Goal: Task Accomplishment & Management: Use online tool/utility

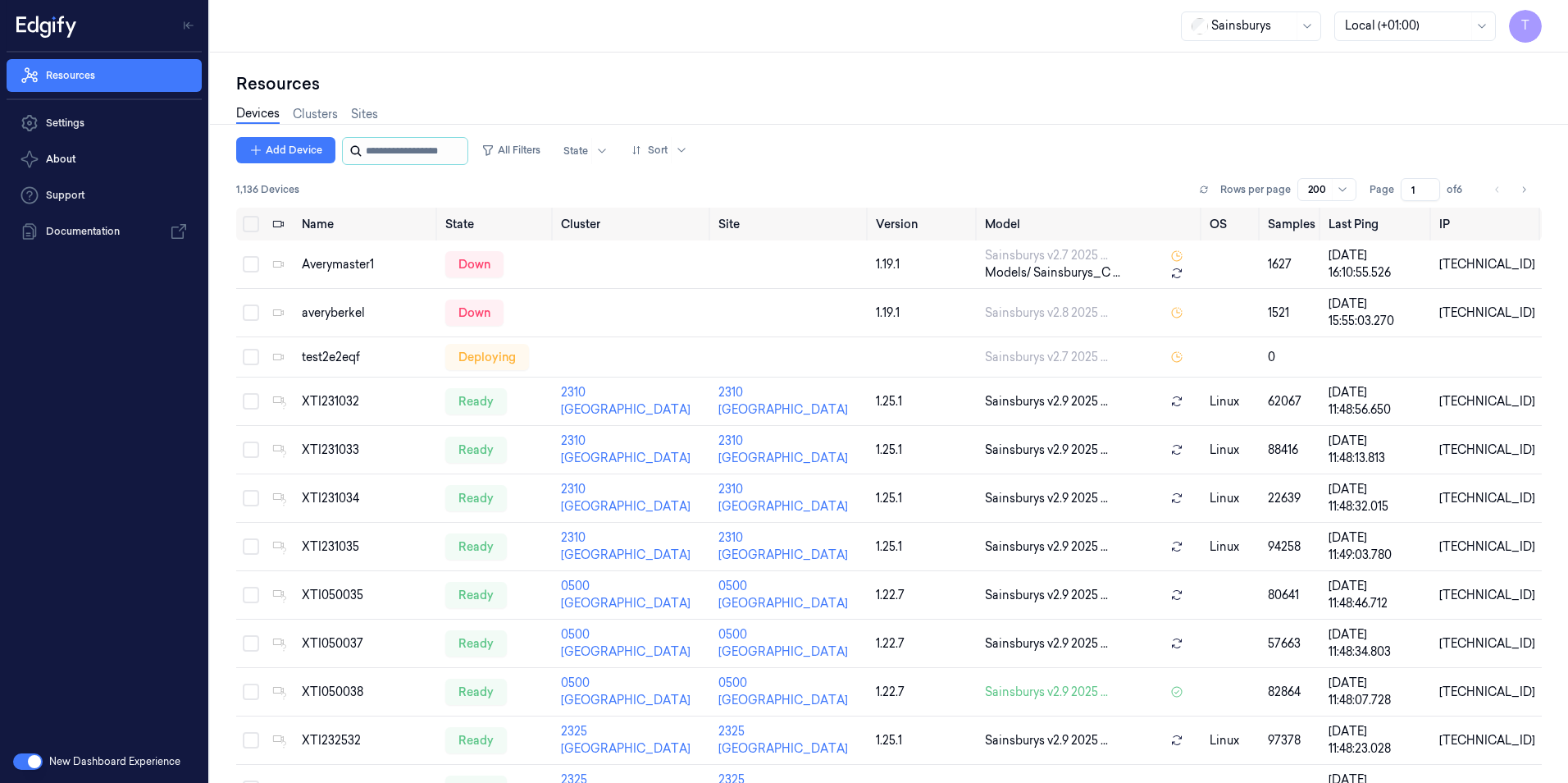
click at [404, 151] on input "string" at bounding box center [414, 150] width 98 height 27
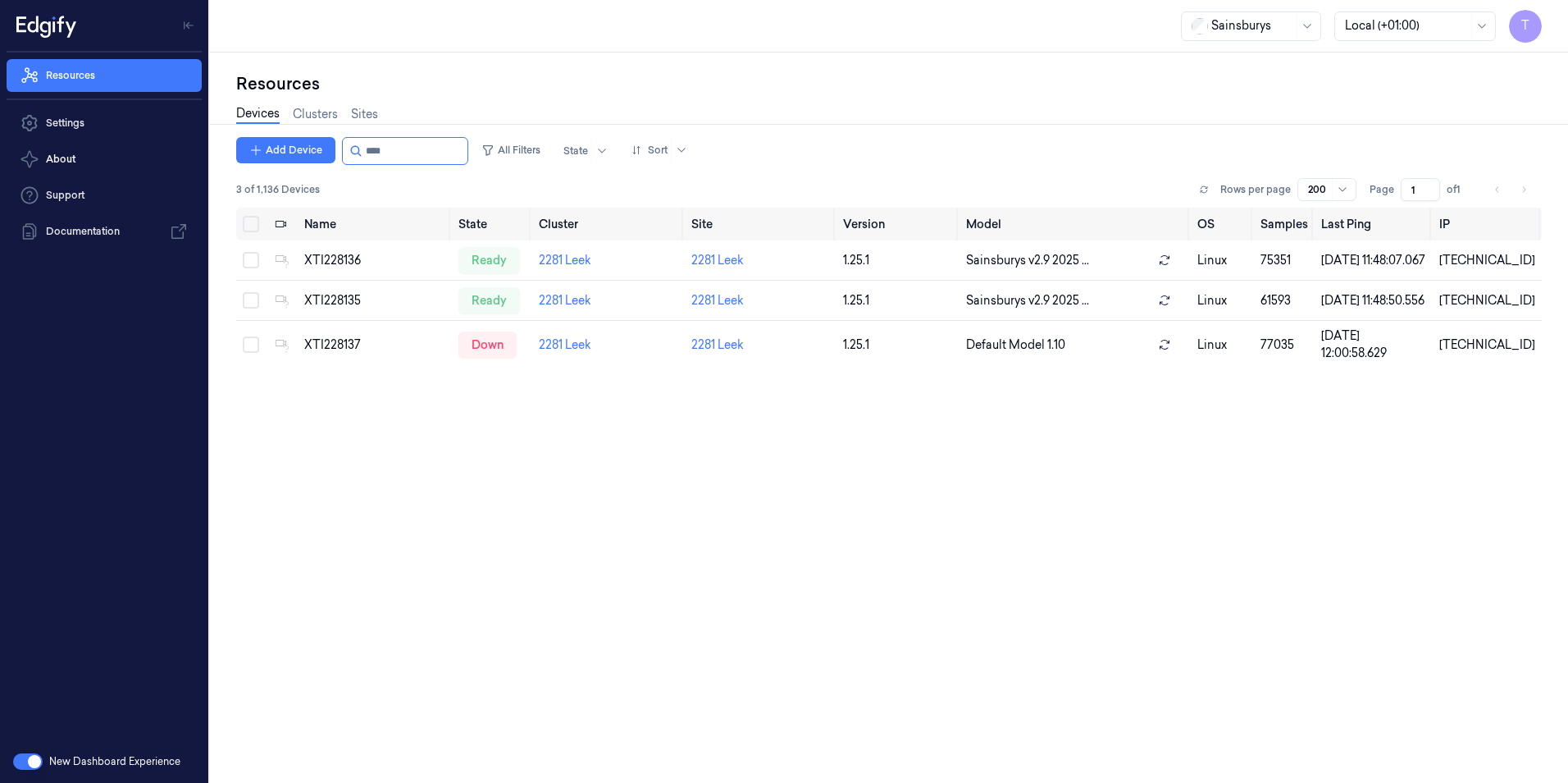
type input "****"
click at [25, 764] on button "button" at bounding box center [27, 761] width 29 height 17
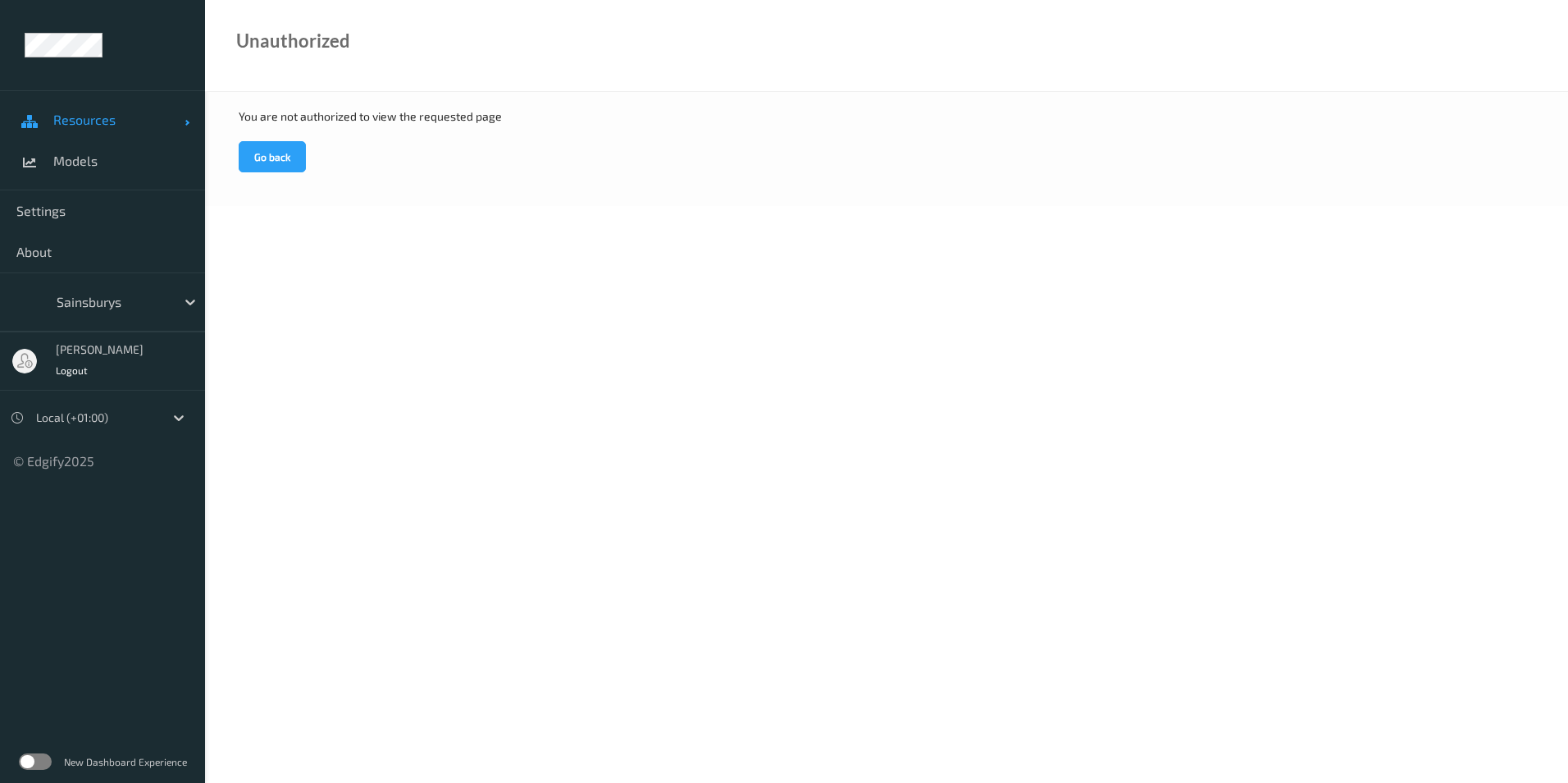
click at [95, 118] on span "Resources" at bounding box center [118, 120] width 131 height 17
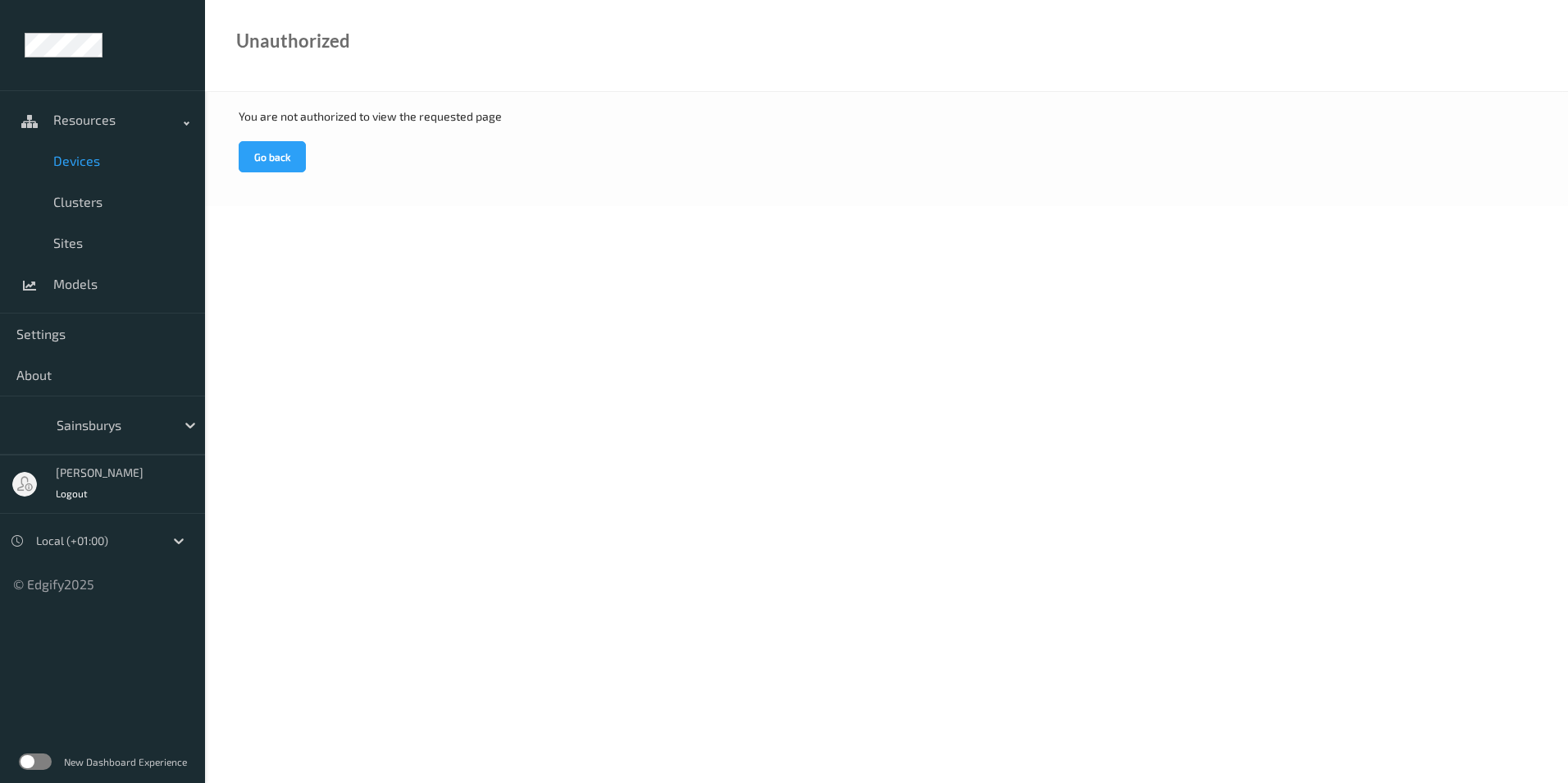
click at [92, 168] on span "Devices" at bounding box center [121, 160] width 136 height 17
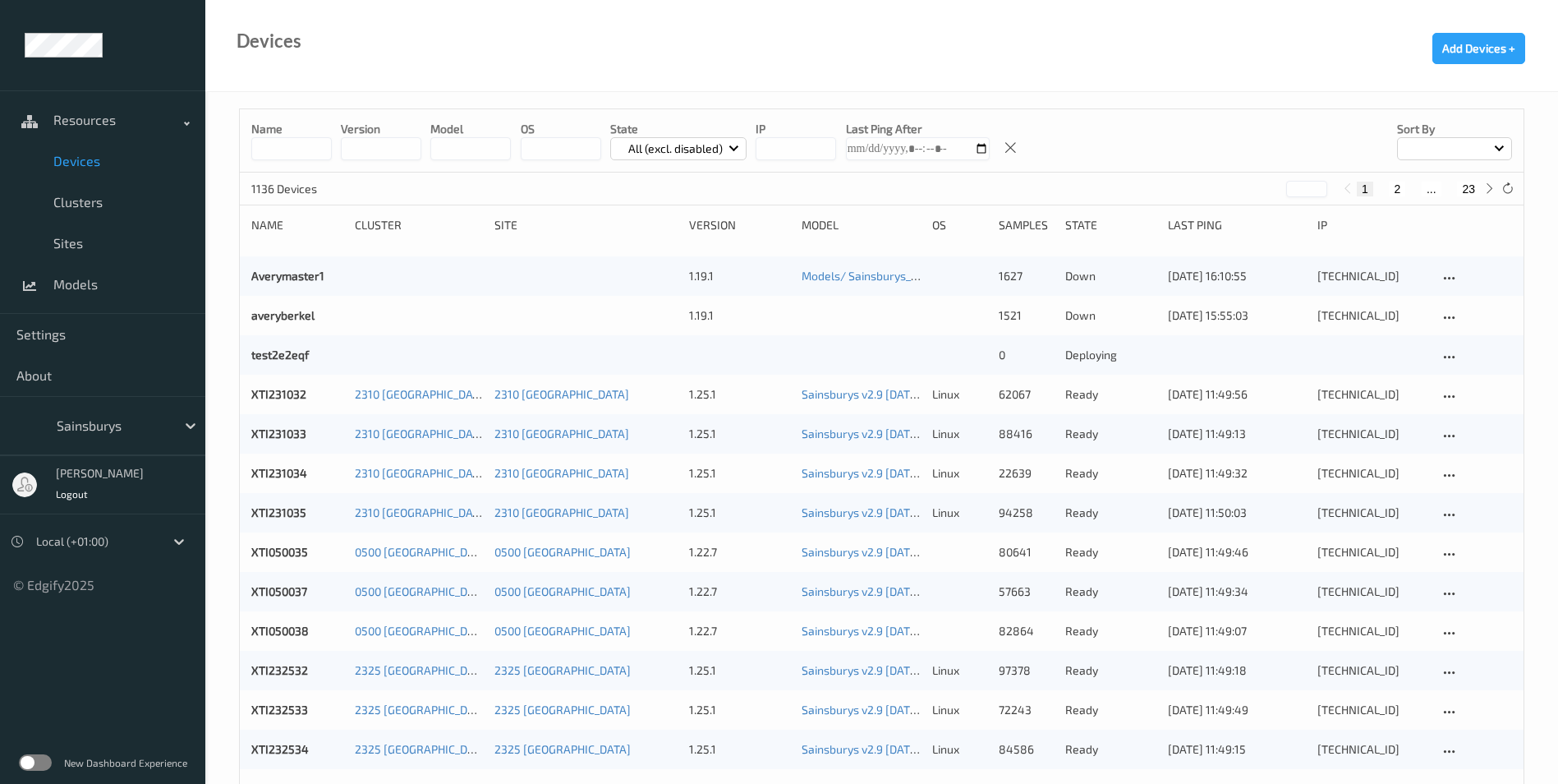
click at [287, 152] on input at bounding box center [292, 148] width 81 height 23
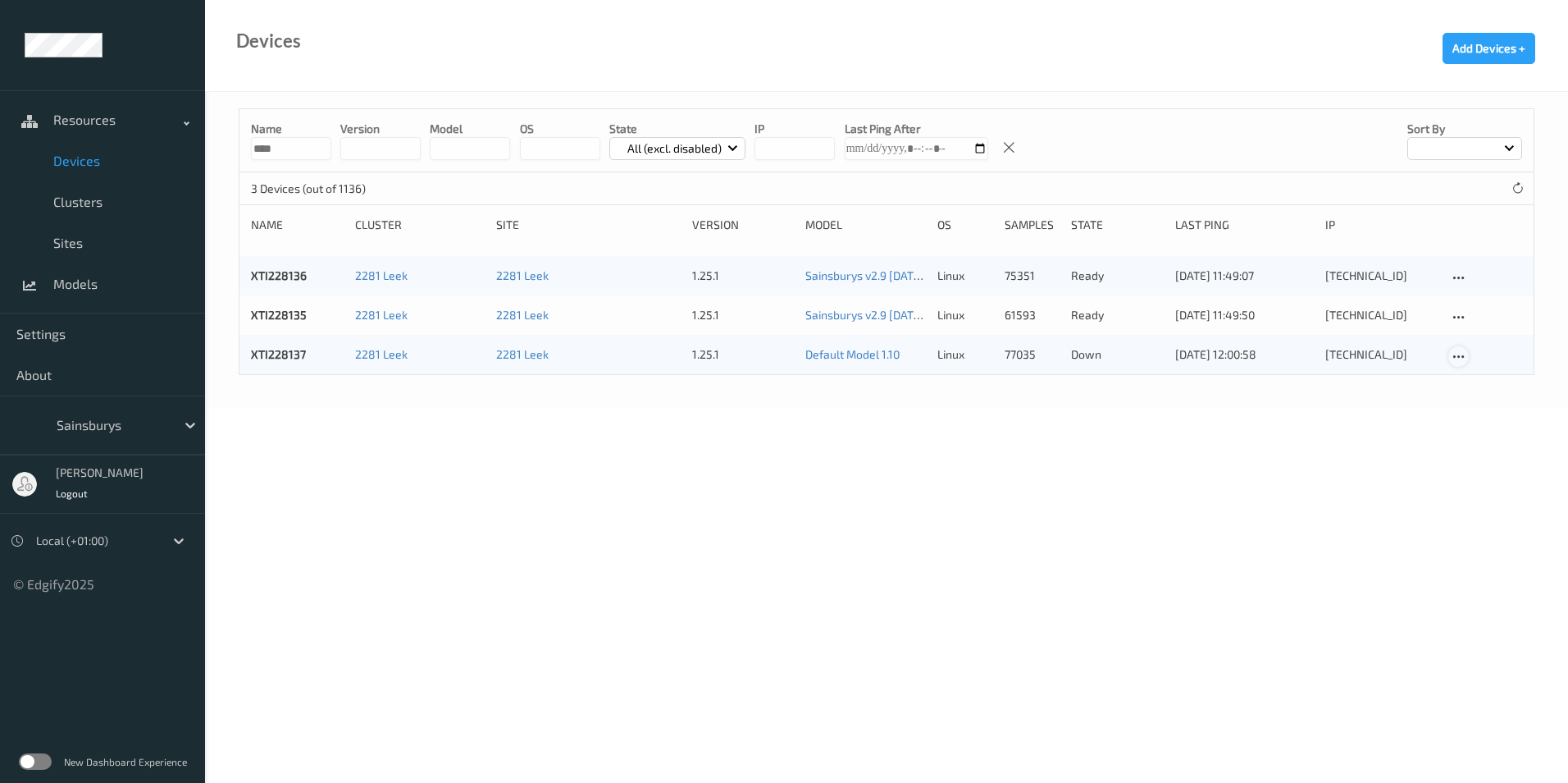
type input "****"
click at [1463, 356] on icon at bounding box center [1458, 357] width 14 height 15
click at [1495, 385] on div "Edit Device" at bounding box center [1502, 382] width 49 height 16
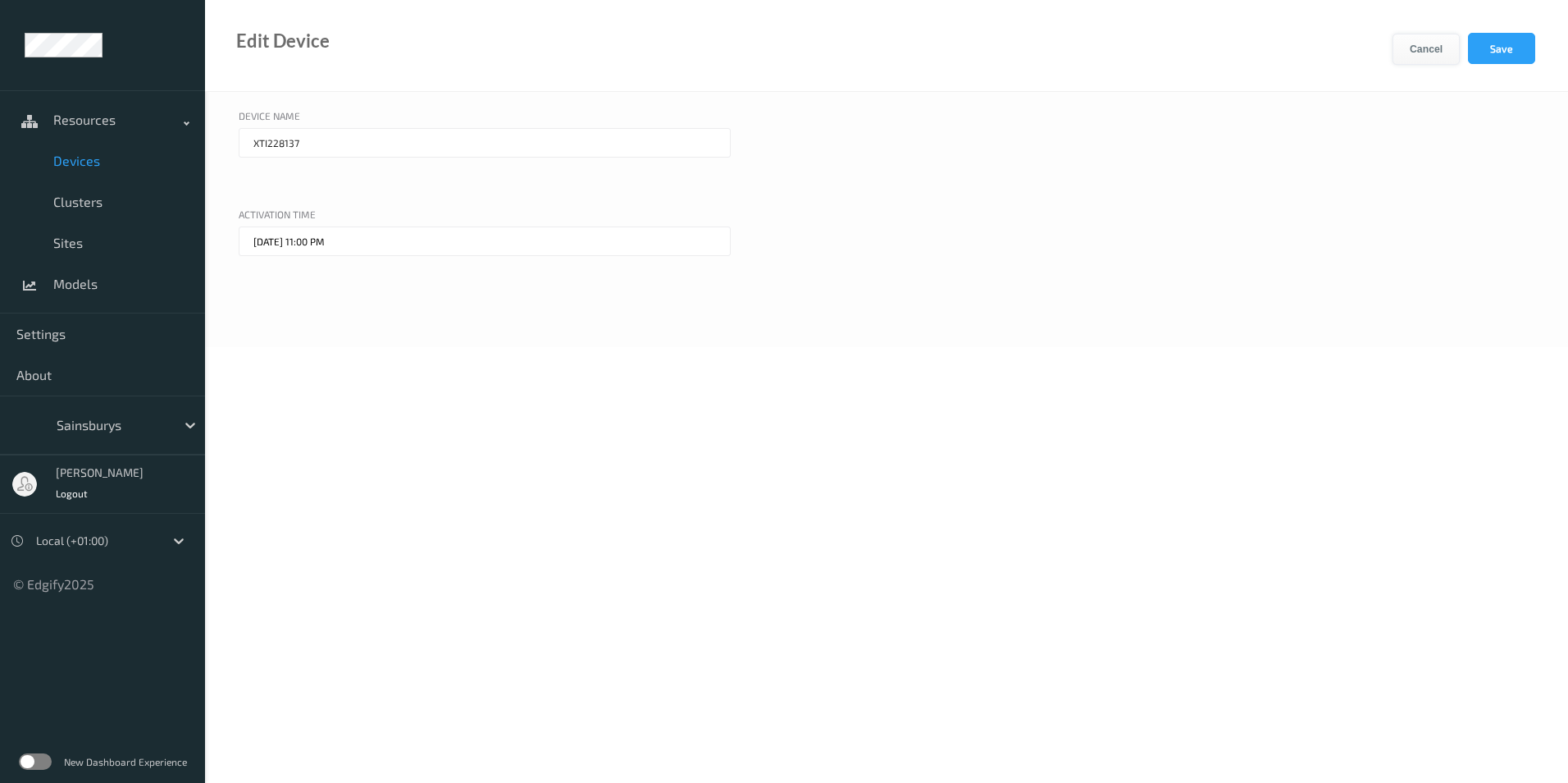
click at [1423, 52] on button "Cancel" at bounding box center [1425, 50] width 67 height 31
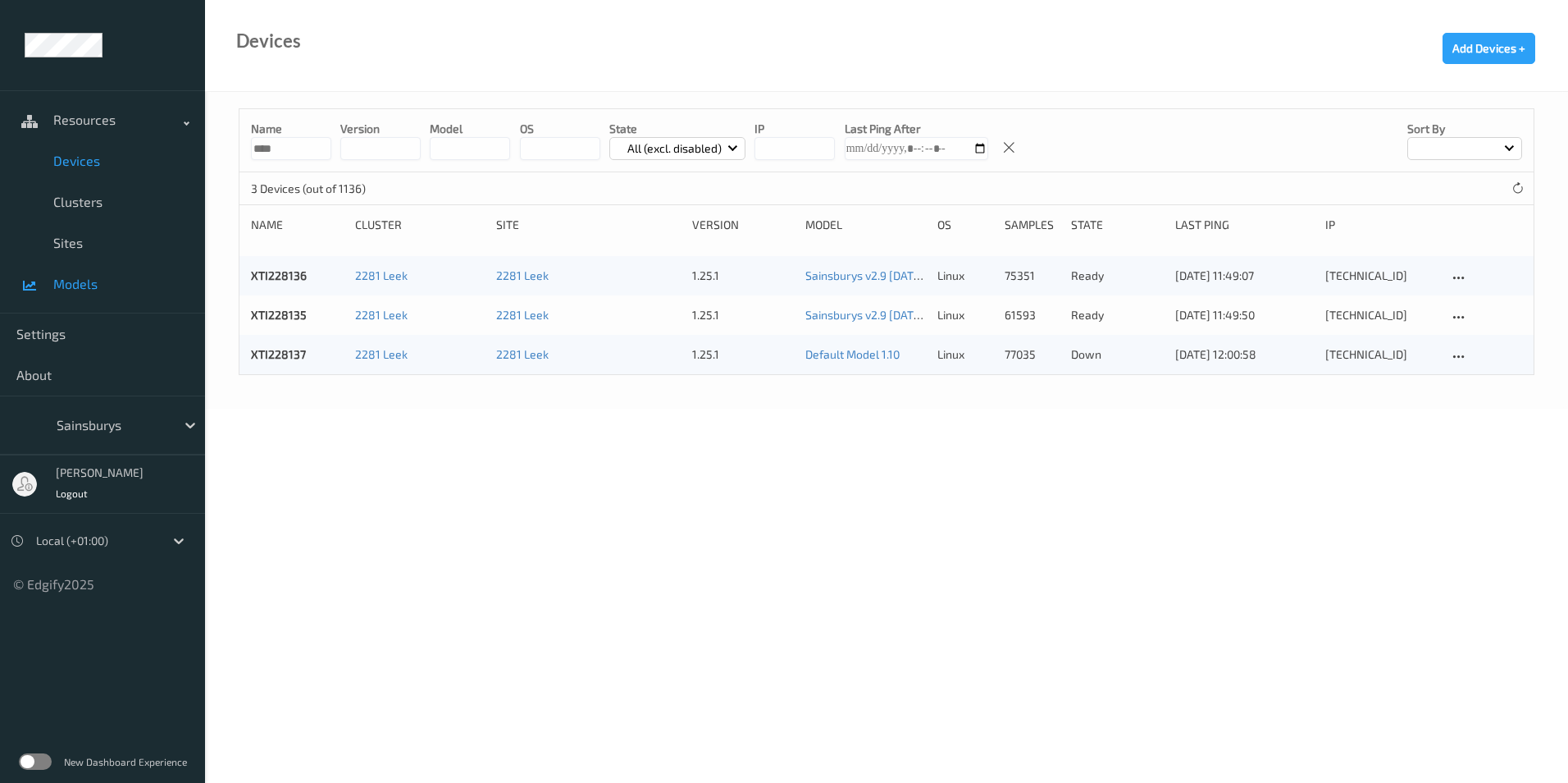
click at [94, 274] on link "Models" at bounding box center [103, 283] width 205 height 41
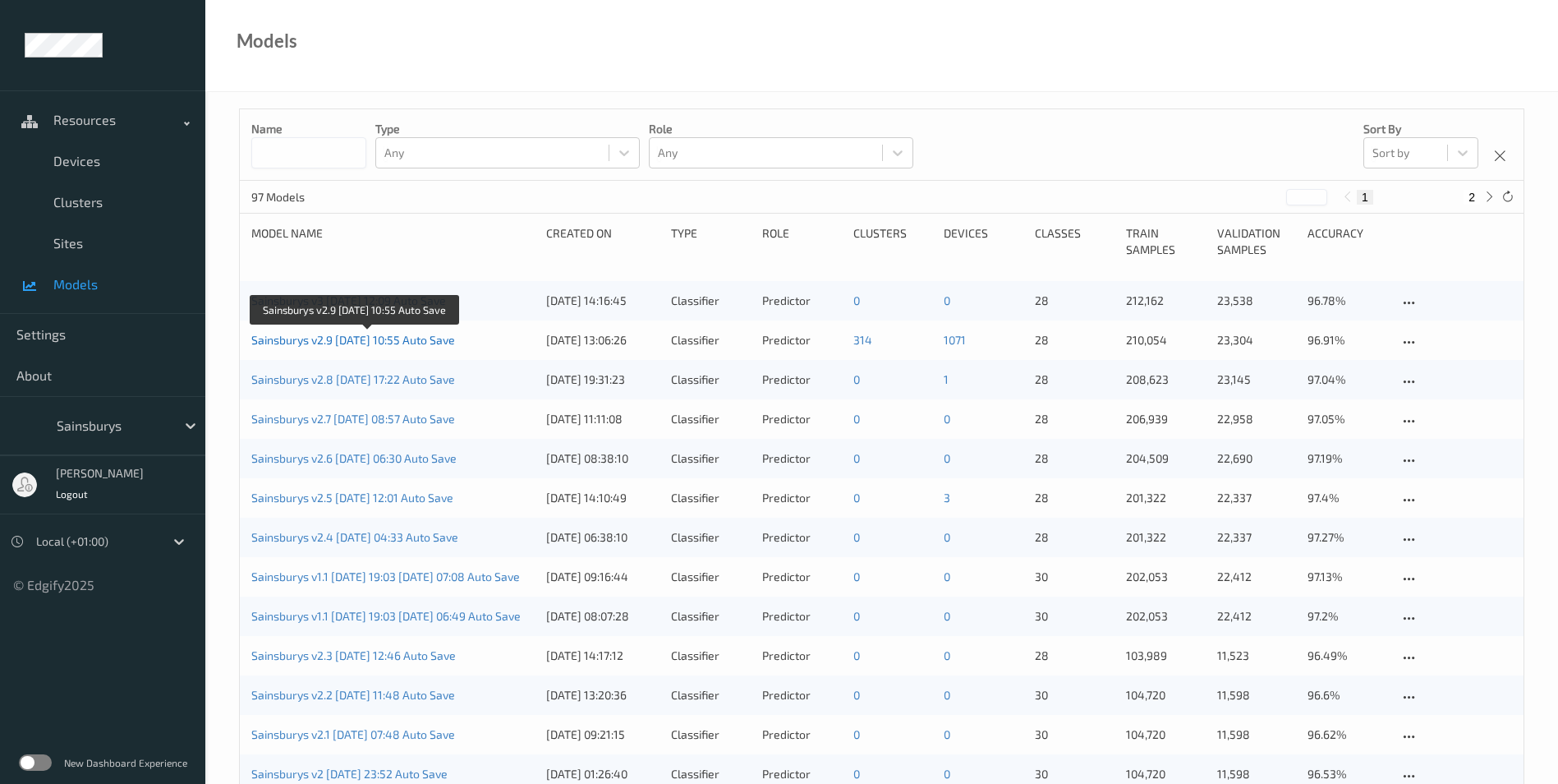
click at [378, 340] on link "Sainsburys v2.9 [DATE] 10:55 Auto Save" at bounding box center [353, 339] width 204 height 14
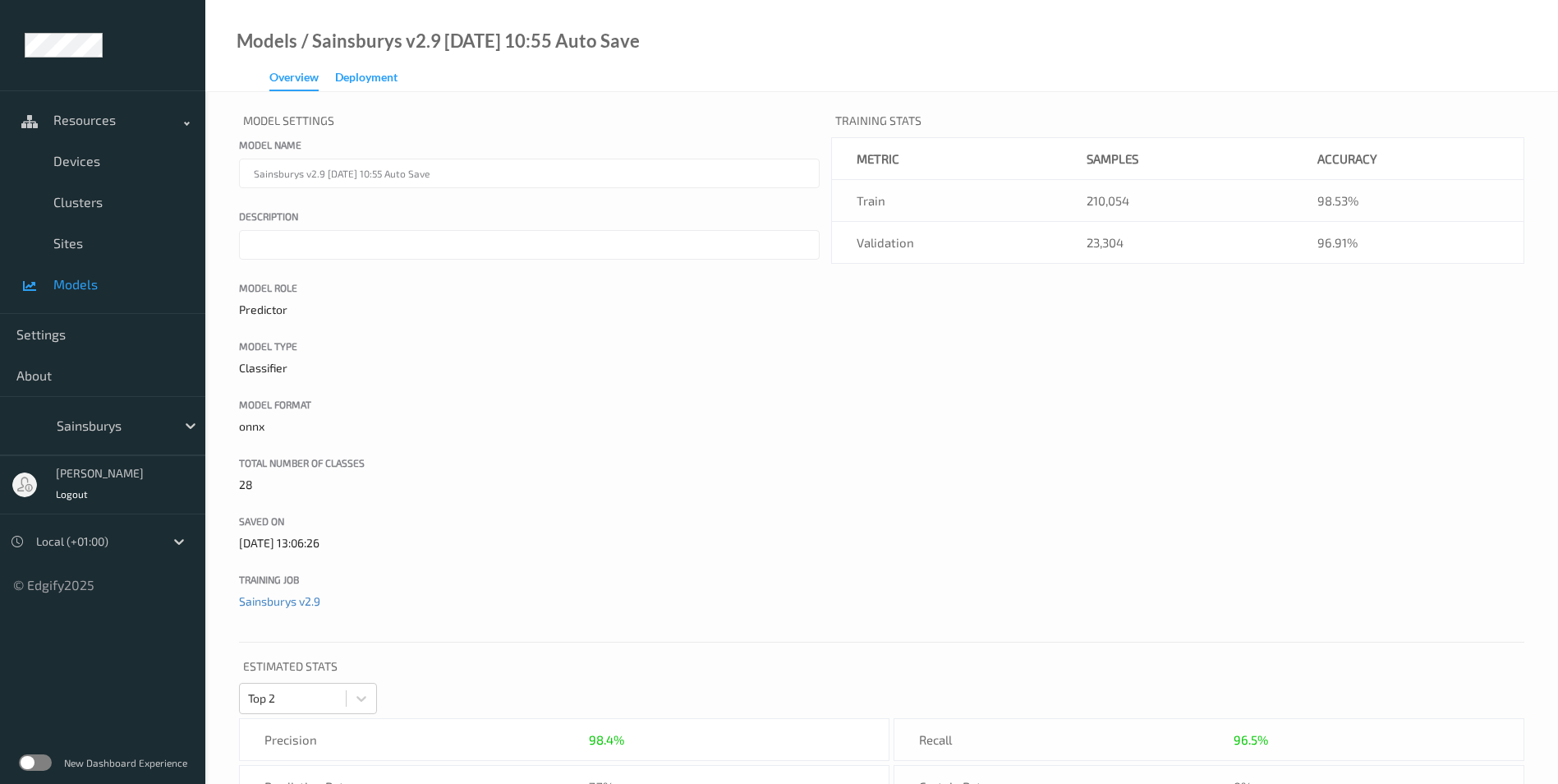
click at [377, 82] on div "Deployment" at bounding box center [366, 79] width 62 height 20
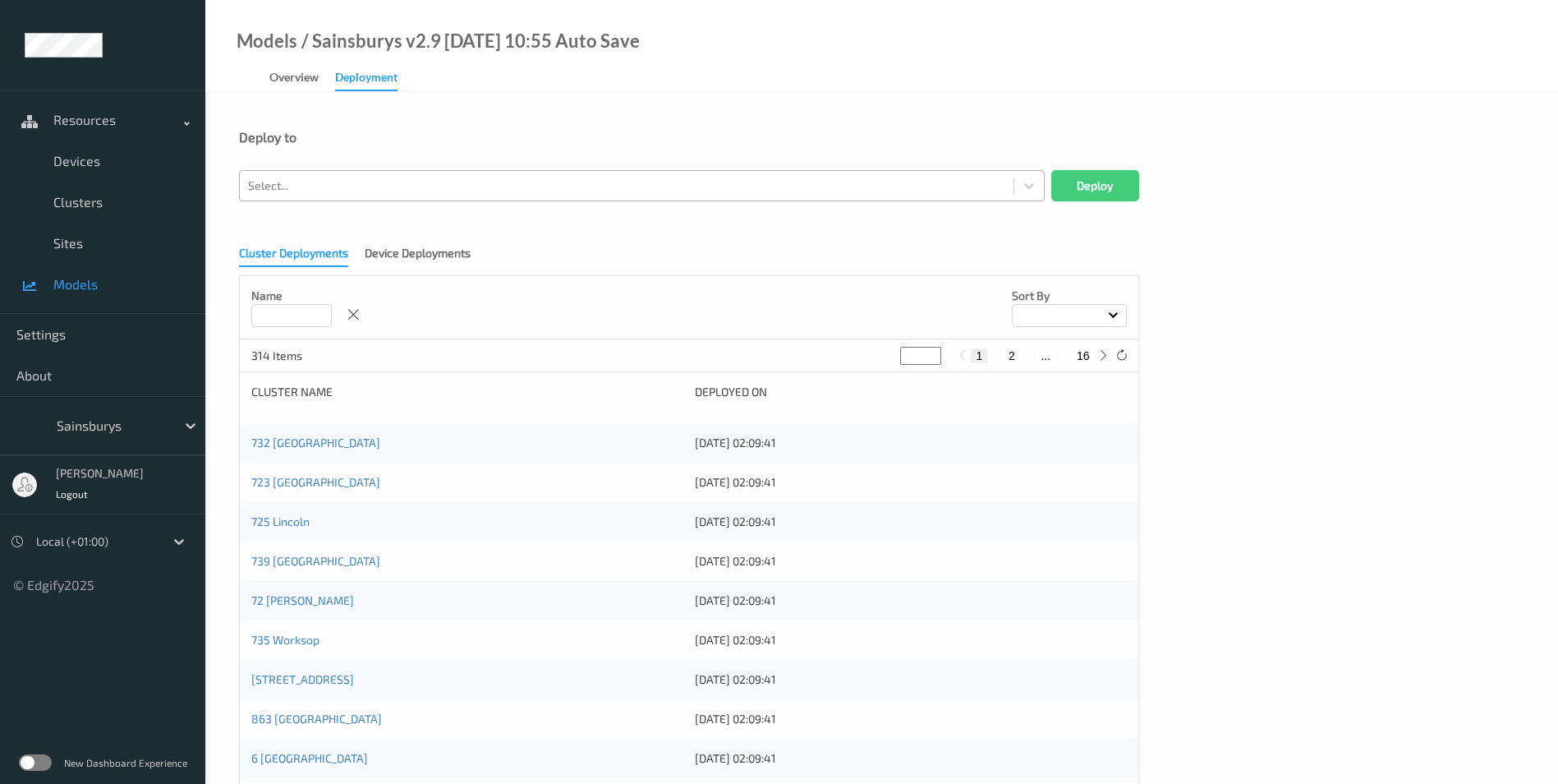
click at [350, 189] on div at bounding box center [626, 185] width 757 height 19
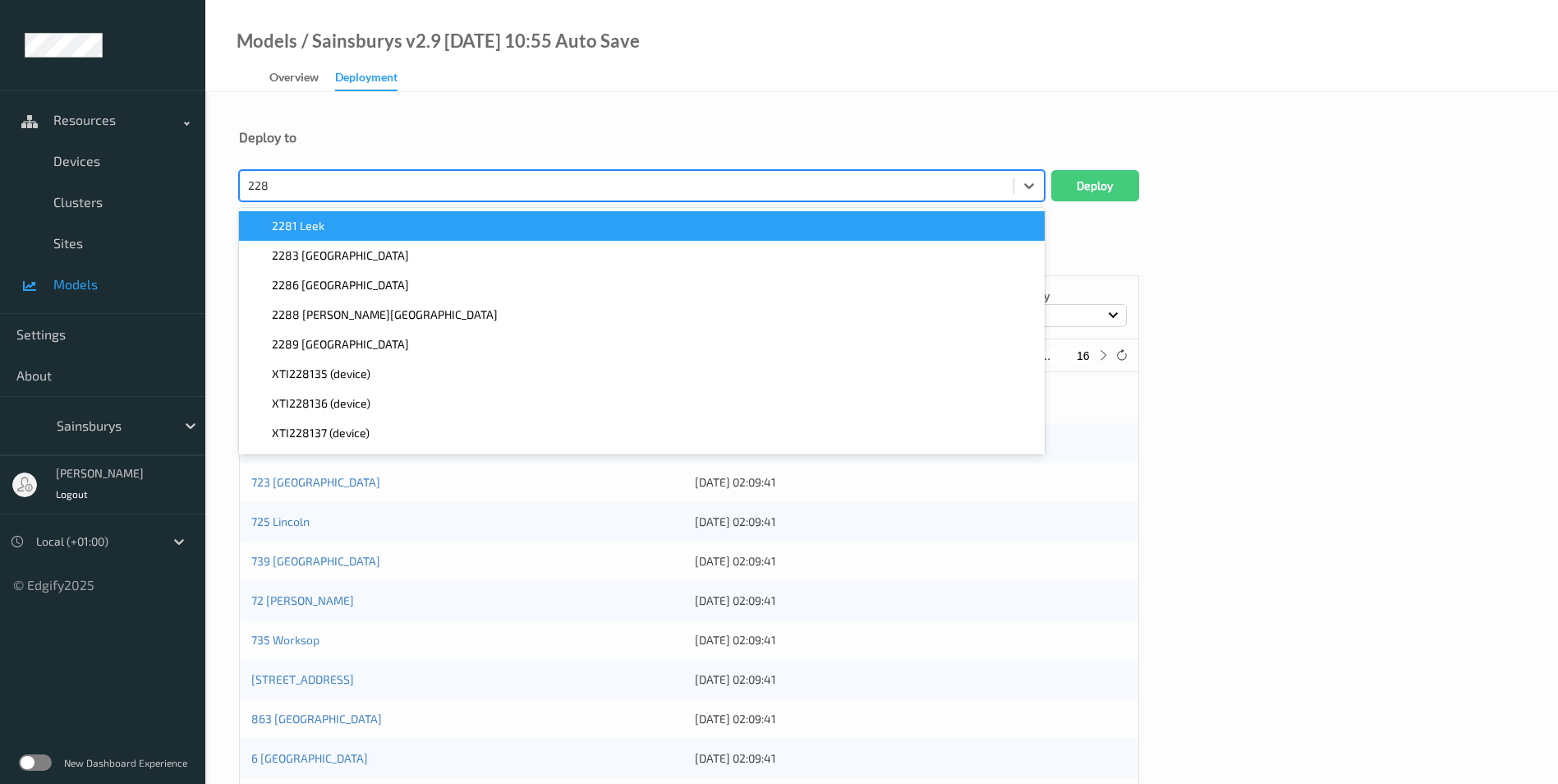
type input "2281"
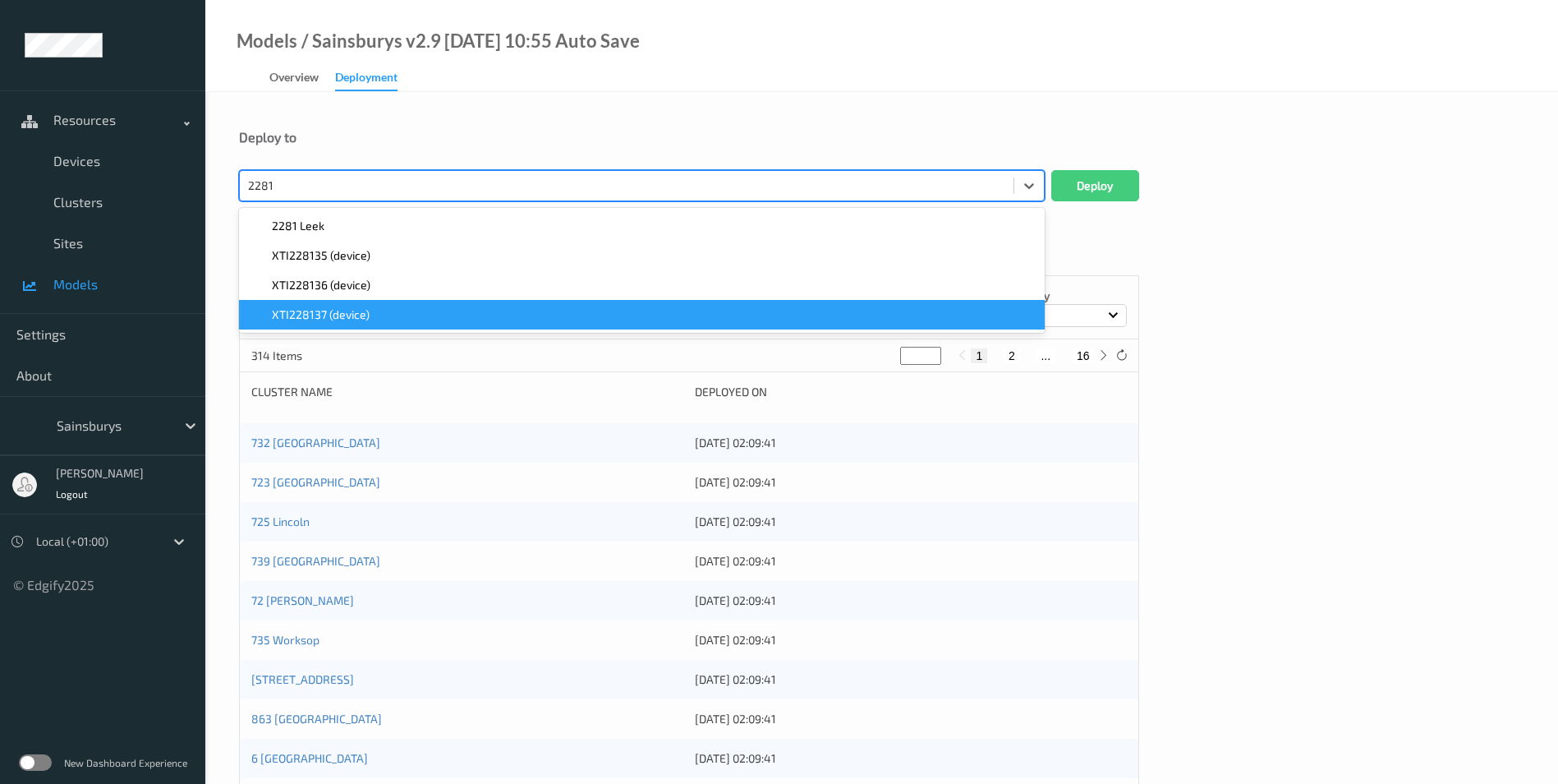
click at [355, 311] on span "XTI228137 (device)" at bounding box center [320, 315] width 97 height 17
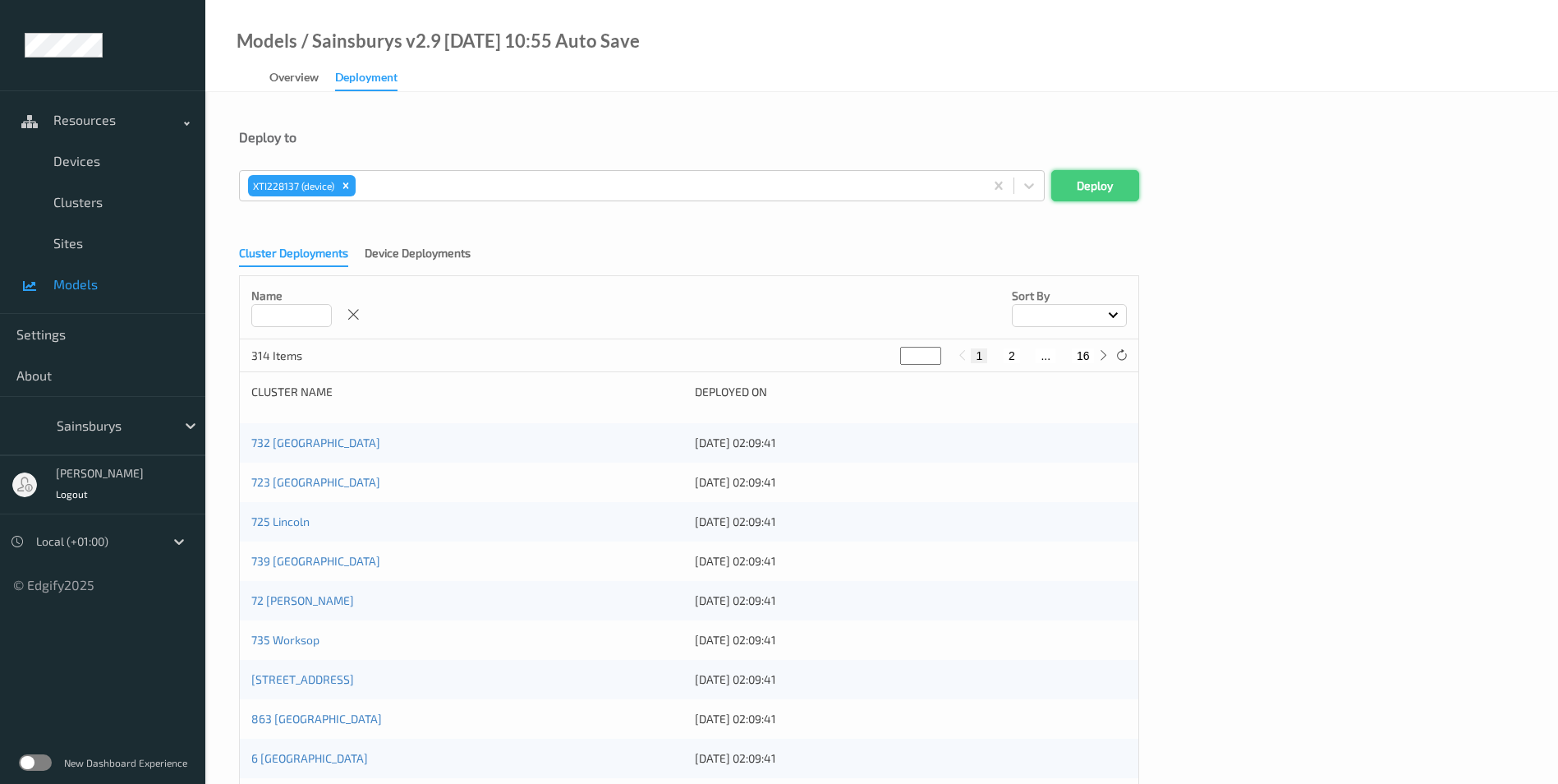
click at [1088, 188] on button "Deploy" at bounding box center [1095, 185] width 88 height 31
drag, startPoint x: 87, startPoint y: 172, endPoint x: 97, endPoint y: 169, distance: 10.4
click at [87, 170] on link "Devices" at bounding box center [103, 161] width 206 height 41
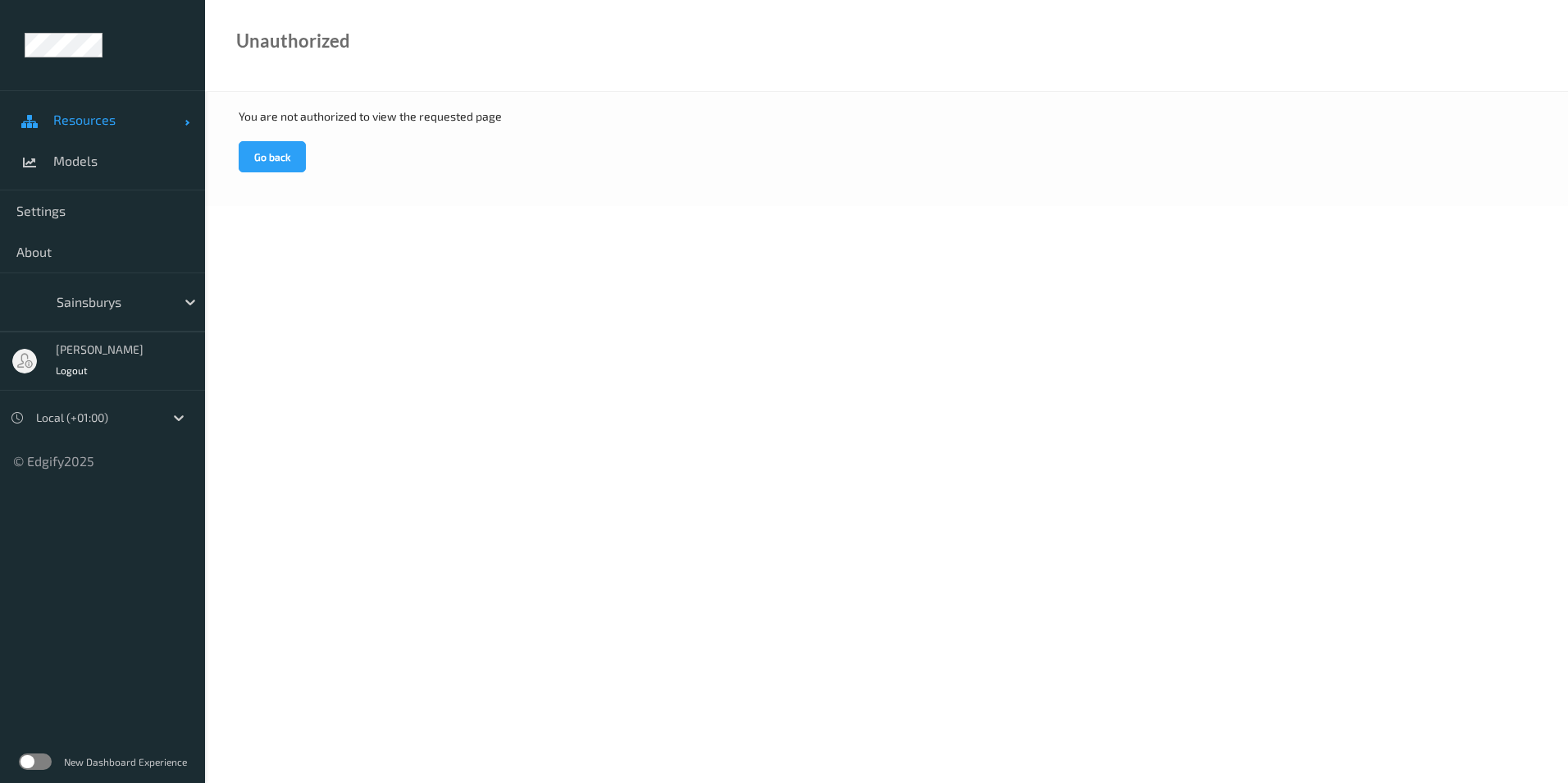
click at [98, 125] on span "Resources" at bounding box center [118, 120] width 131 height 17
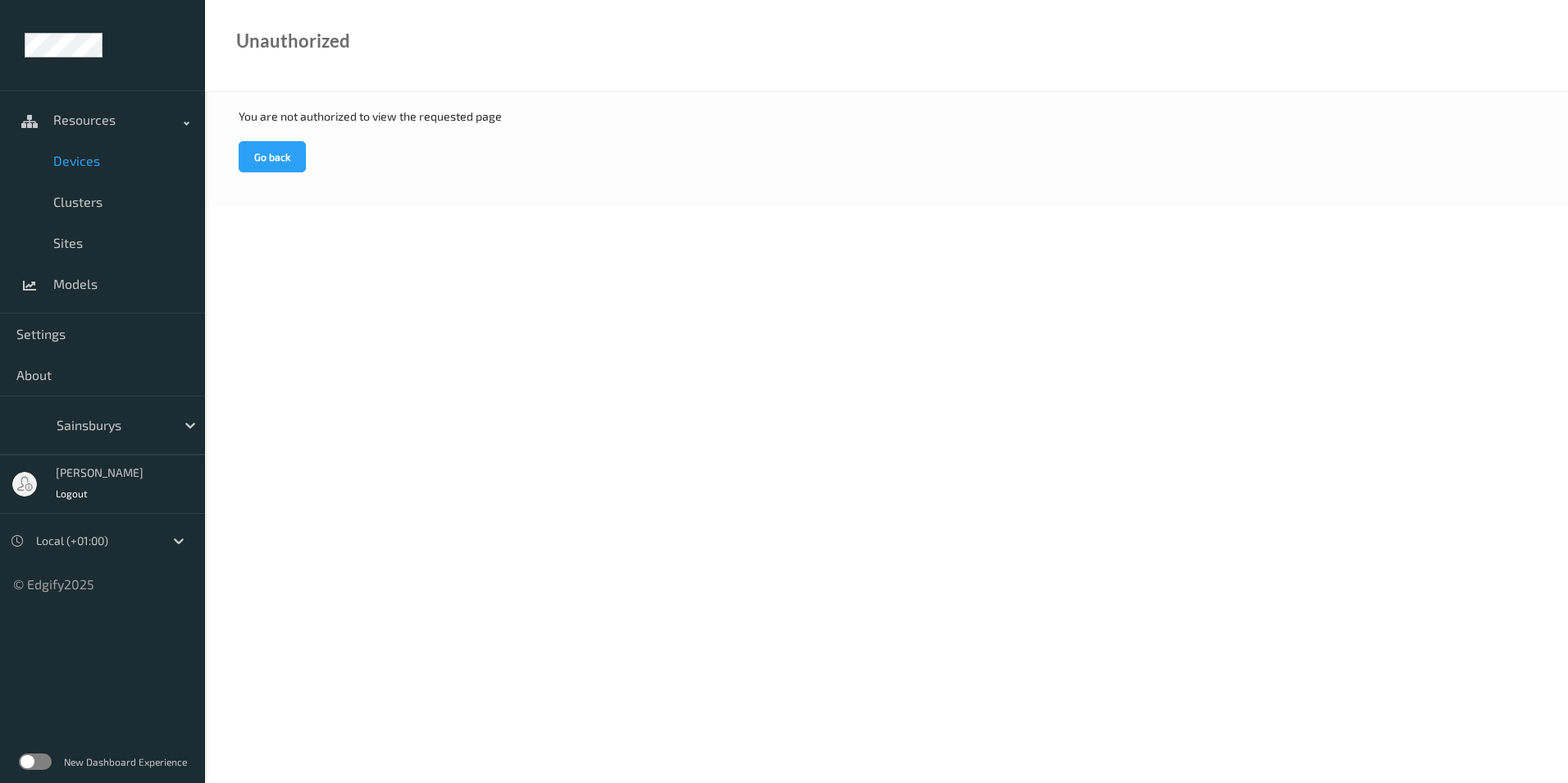
click at [92, 167] on span "Devices" at bounding box center [121, 160] width 136 height 17
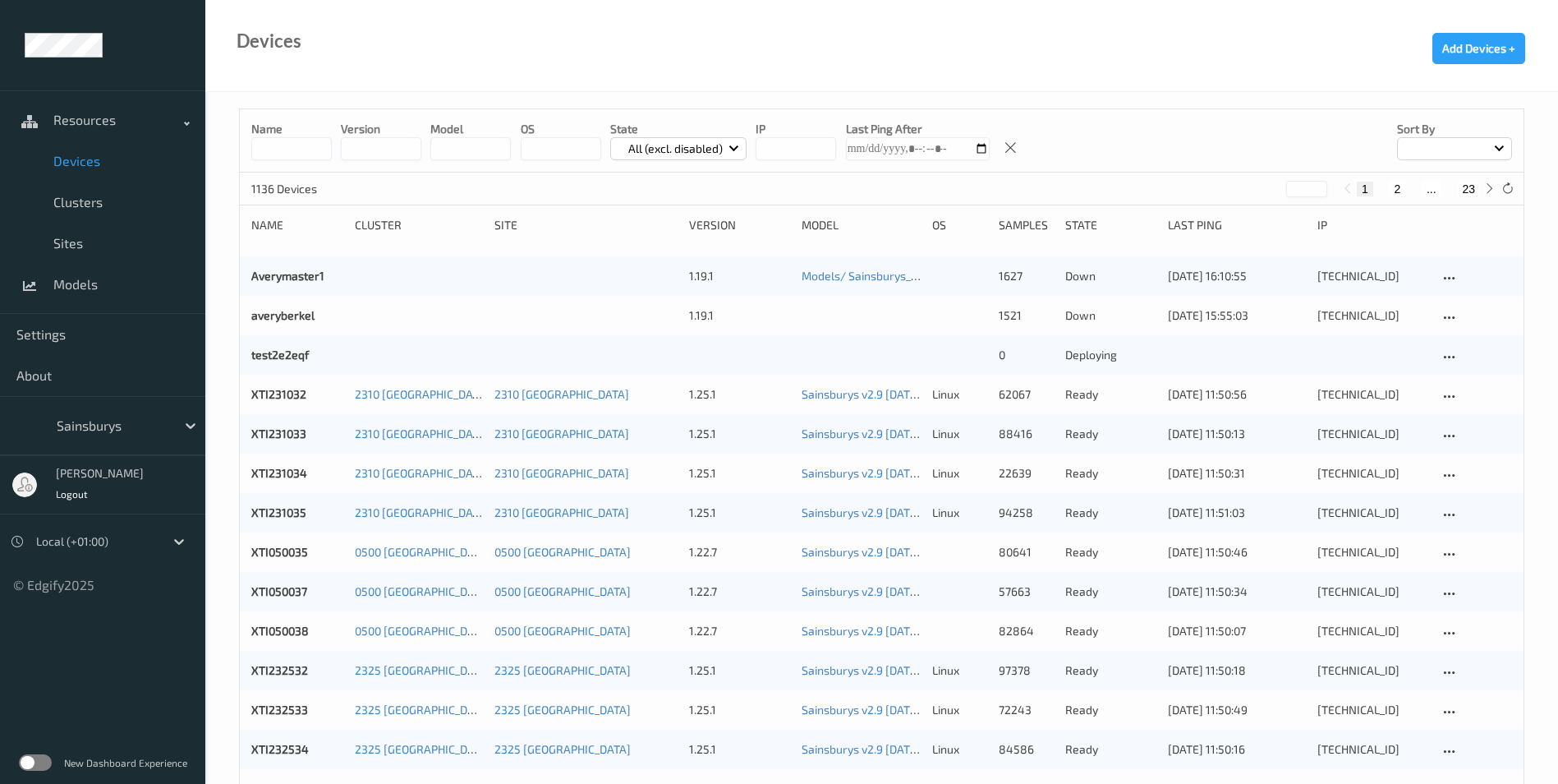
click at [265, 142] on input at bounding box center [292, 148] width 81 height 23
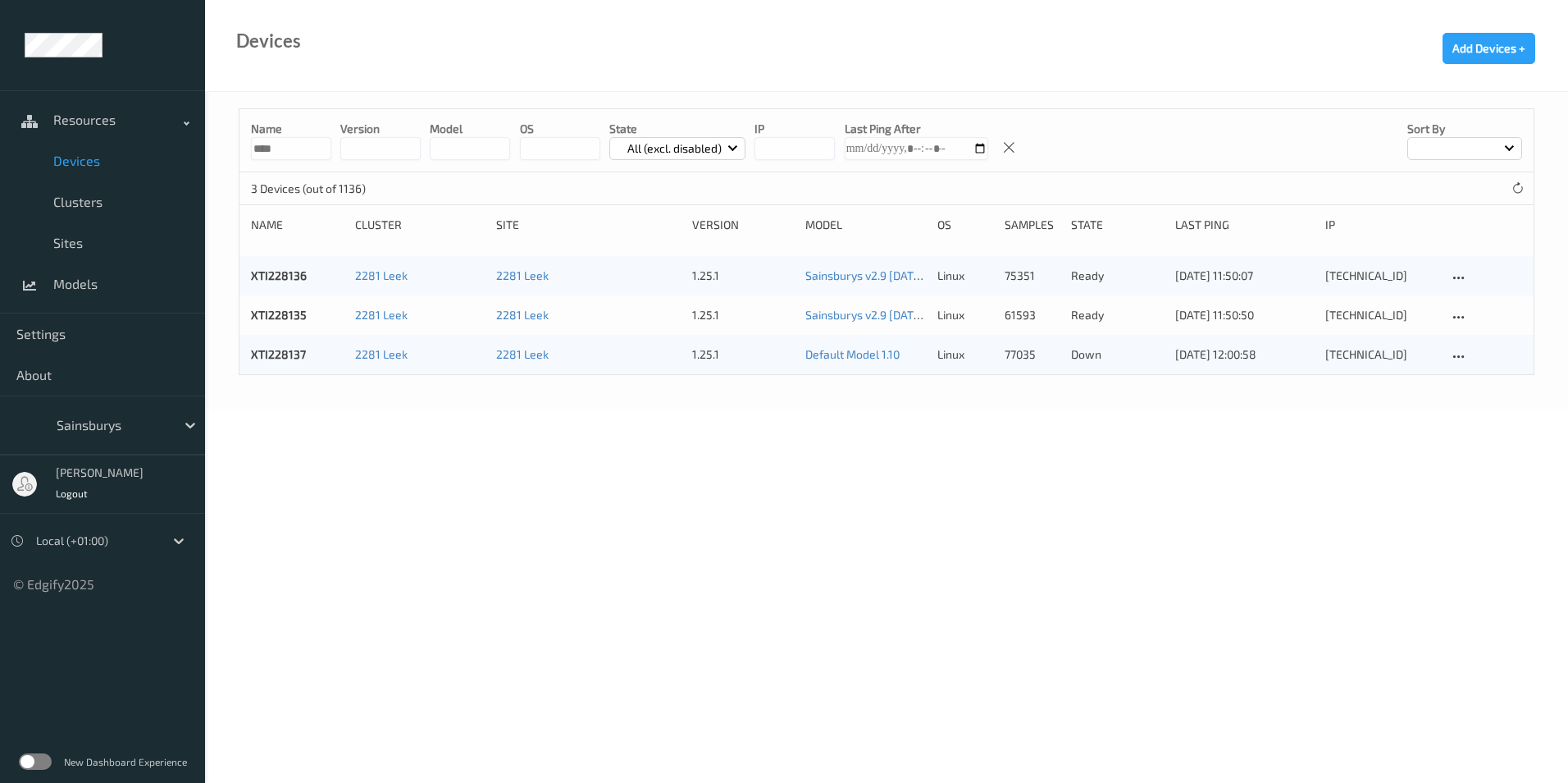
type input "****"
click at [1293, 436] on body "Resources Devices Clusters Sites Models Settings About Sainsburys [PERSON_NAME]…" at bounding box center [784, 392] width 1568 height 783
click at [82, 284] on span "Models" at bounding box center [121, 284] width 136 height 17
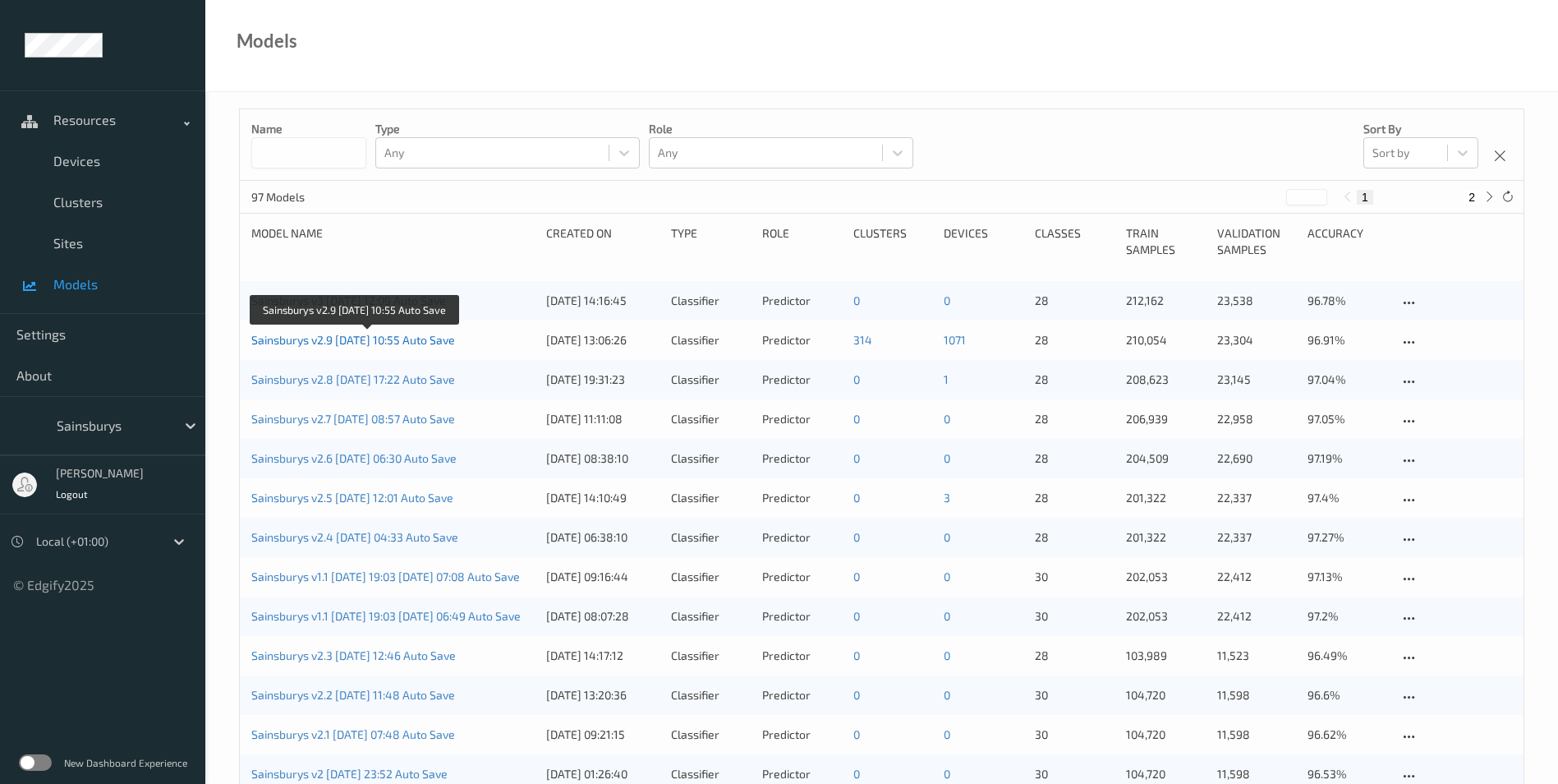
click at [364, 343] on link "Sainsburys v2.9 [DATE] 10:55 Auto Save" at bounding box center [353, 339] width 204 height 14
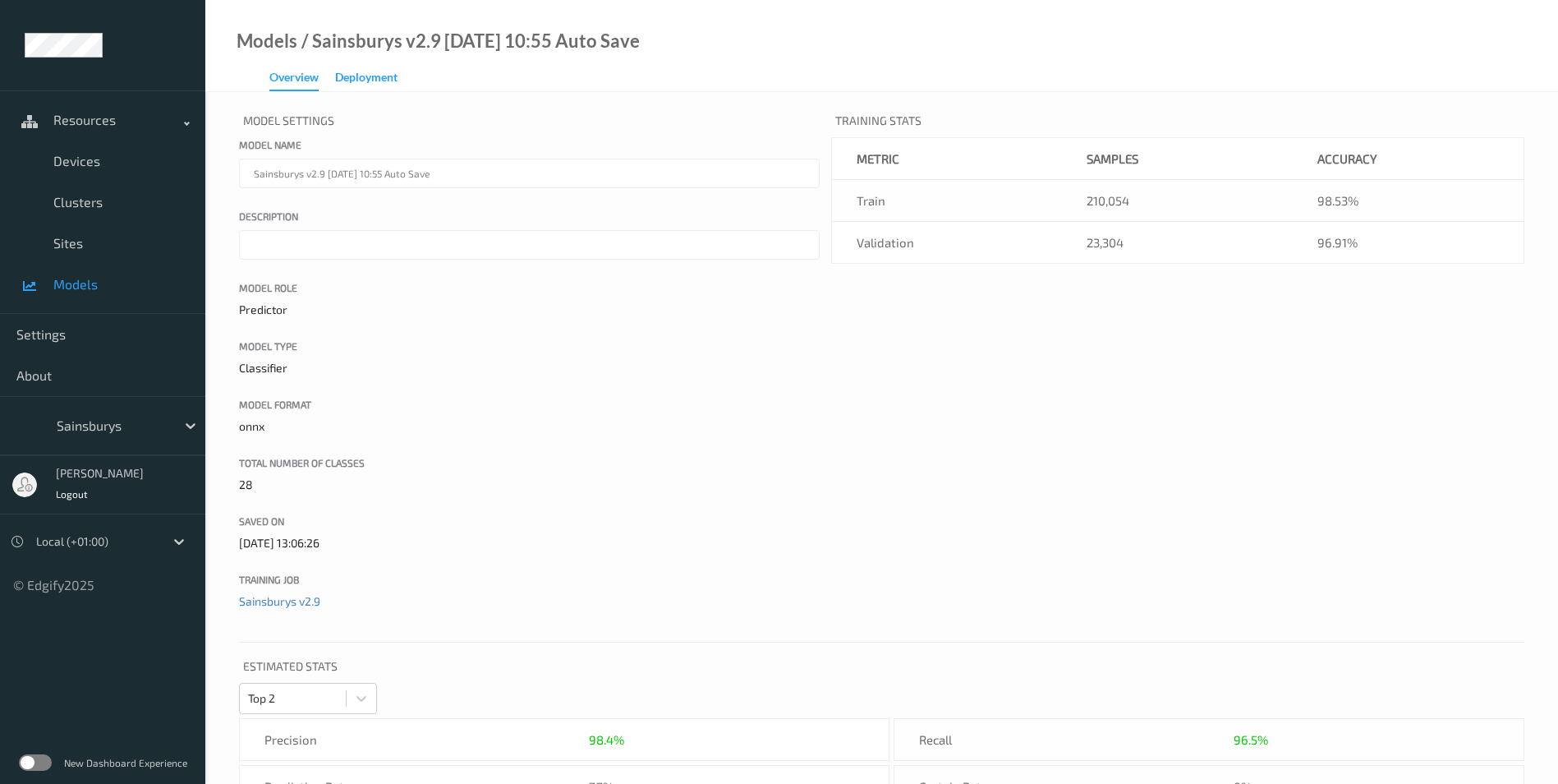
click at [373, 88] on div "Deployment" at bounding box center [366, 79] width 62 height 20
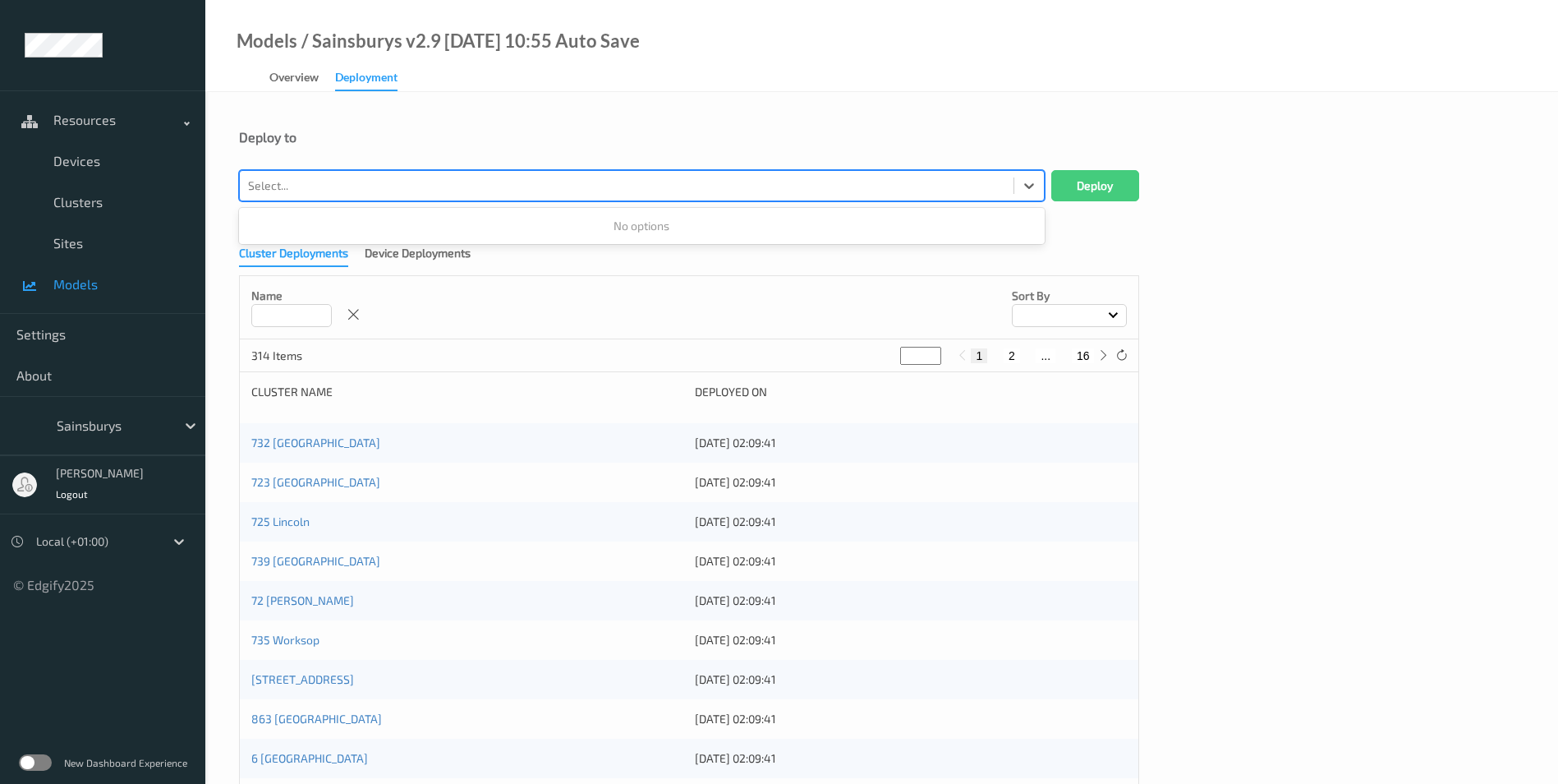
click at [452, 190] on div at bounding box center [626, 185] width 757 height 19
type input "2281"
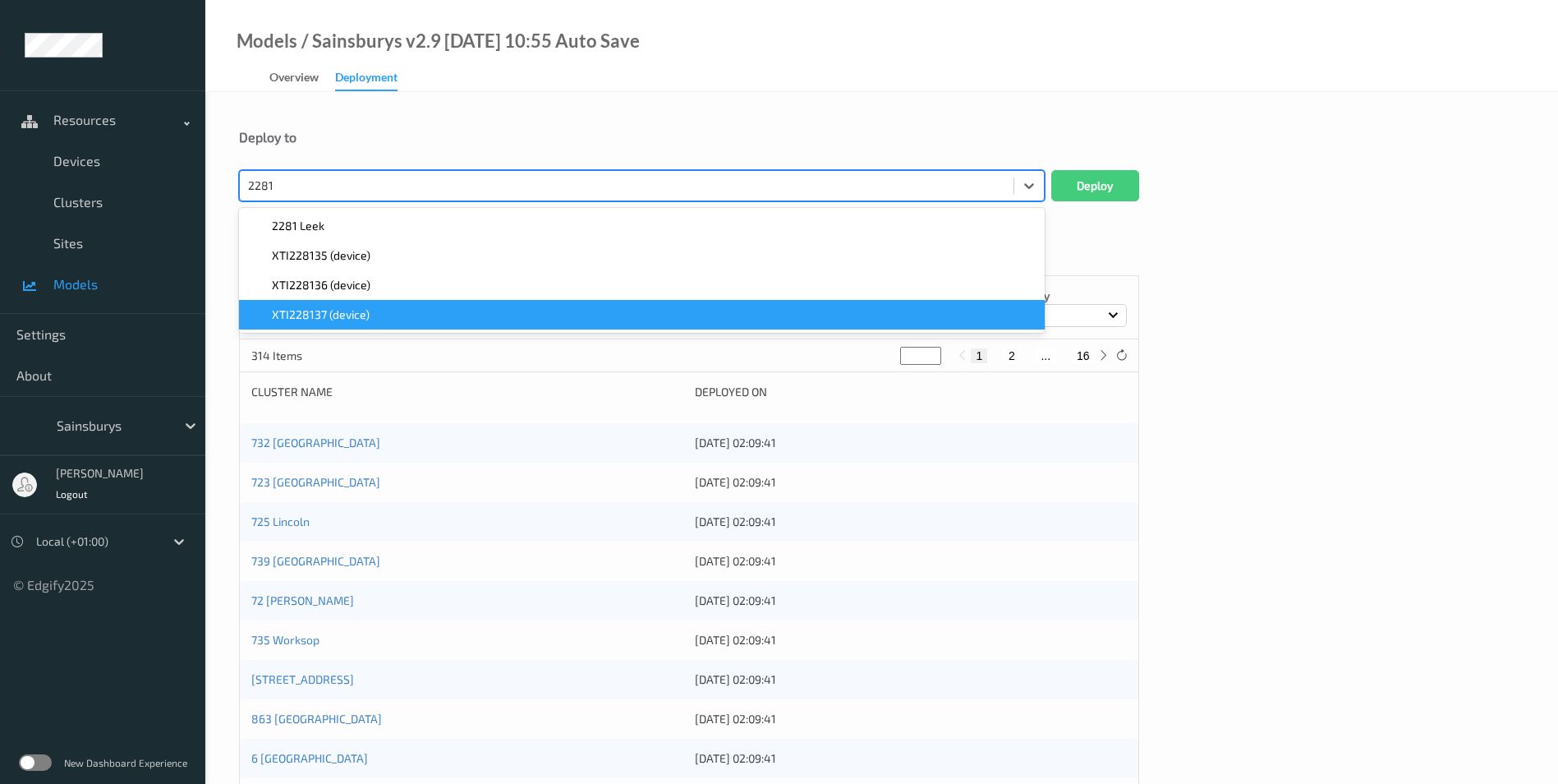
click at [342, 314] on span "XTI228137 (device)" at bounding box center [320, 315] width 97 height 17
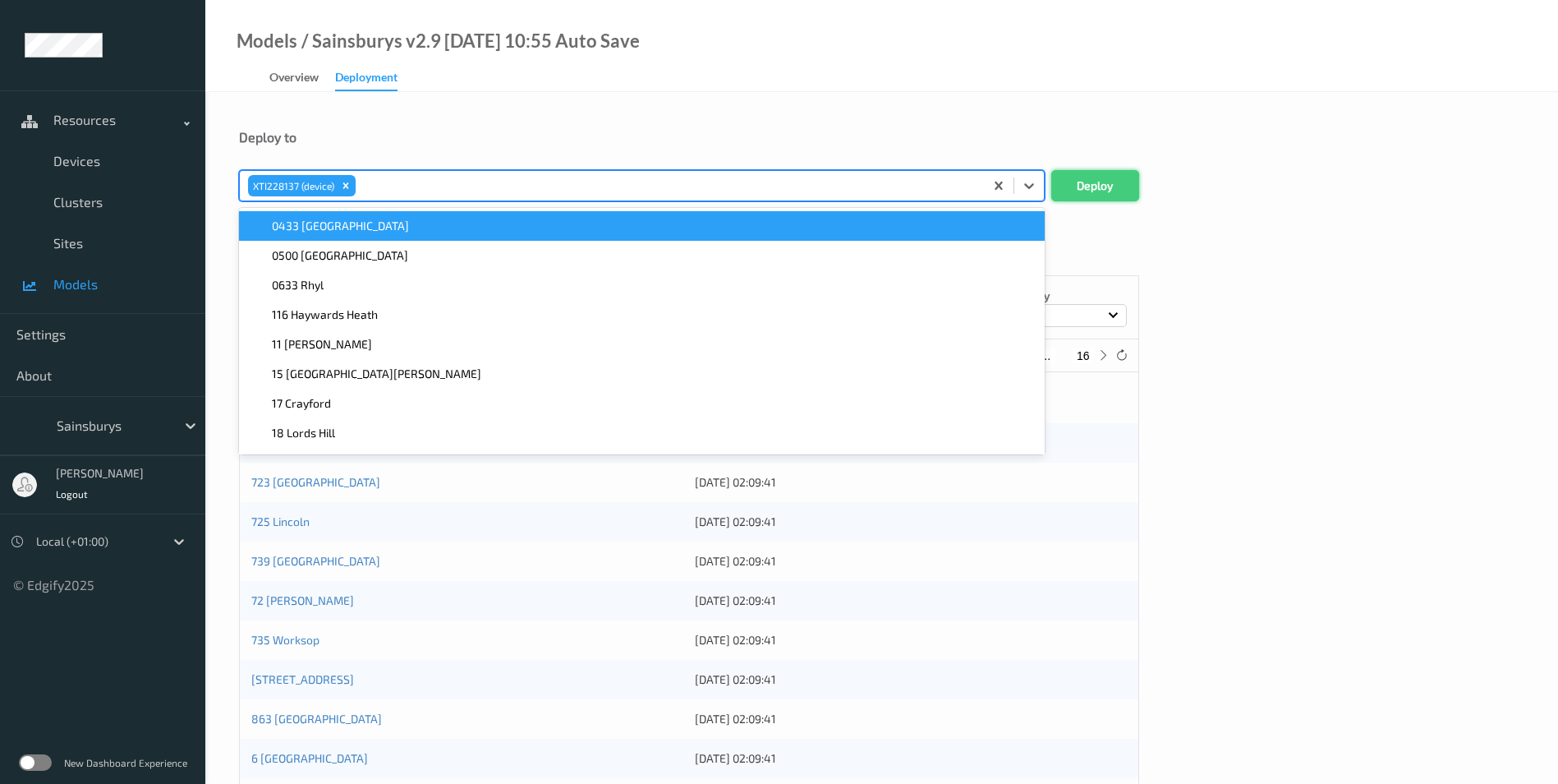
click at [1094, 181] on button "Deploy" at bounding box center [1095, 185] width 88 height 31
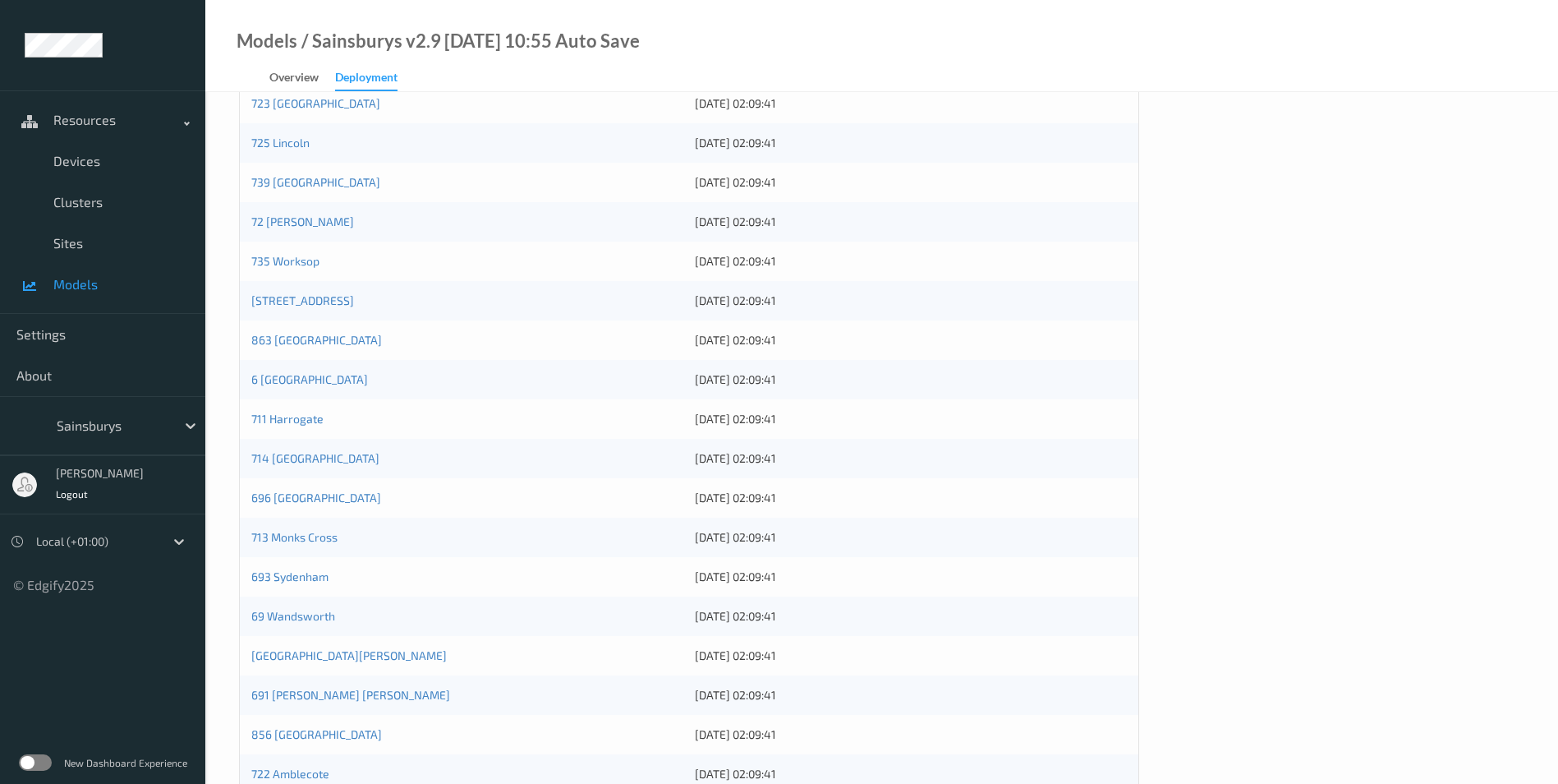
scroll to position [463, 0]
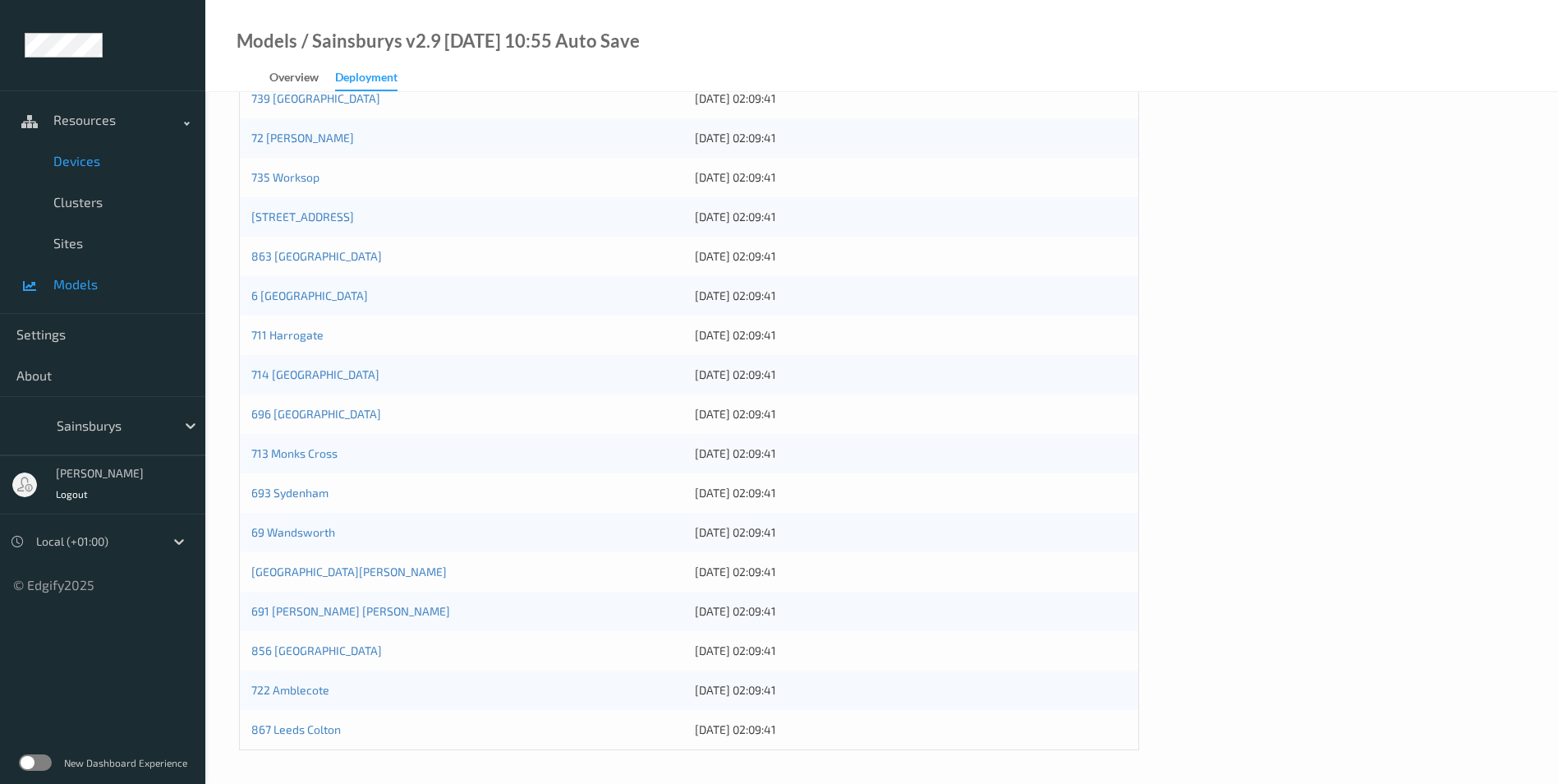
drag, startPoint x: 75, startPoint y: 168, endPoint x: 184, endPoint y: 141, distance: 112.3
click at [75, 167] on span "Devices" at bounding box center [121, 161] width 136 height 17
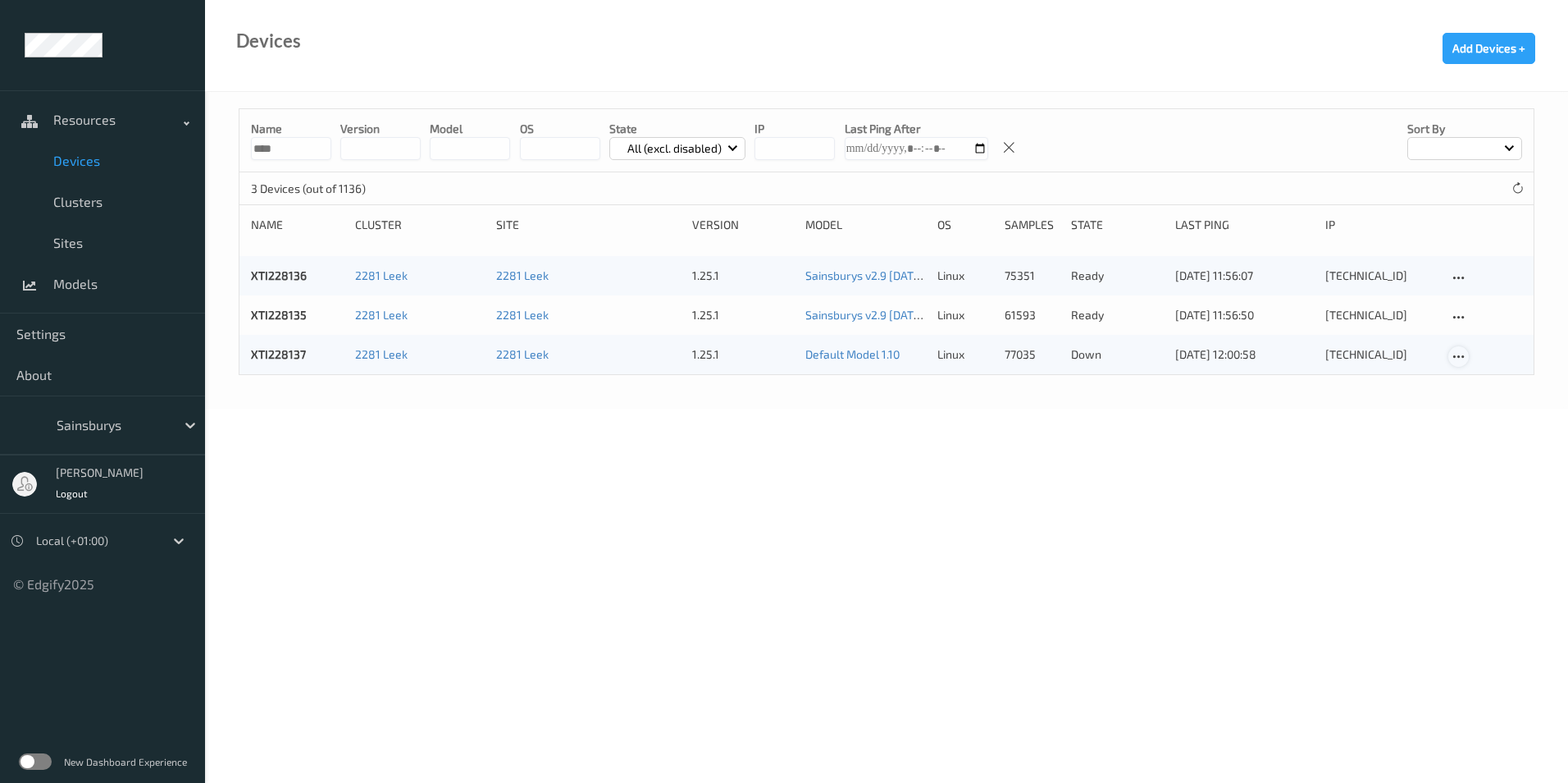
click at [1454, 355] on icon at bounding box center [1458, 357] width 14 height 15
click at [1499, 444] on div "Disable Device" at bounding box center [1508, 444] width 65 height 16
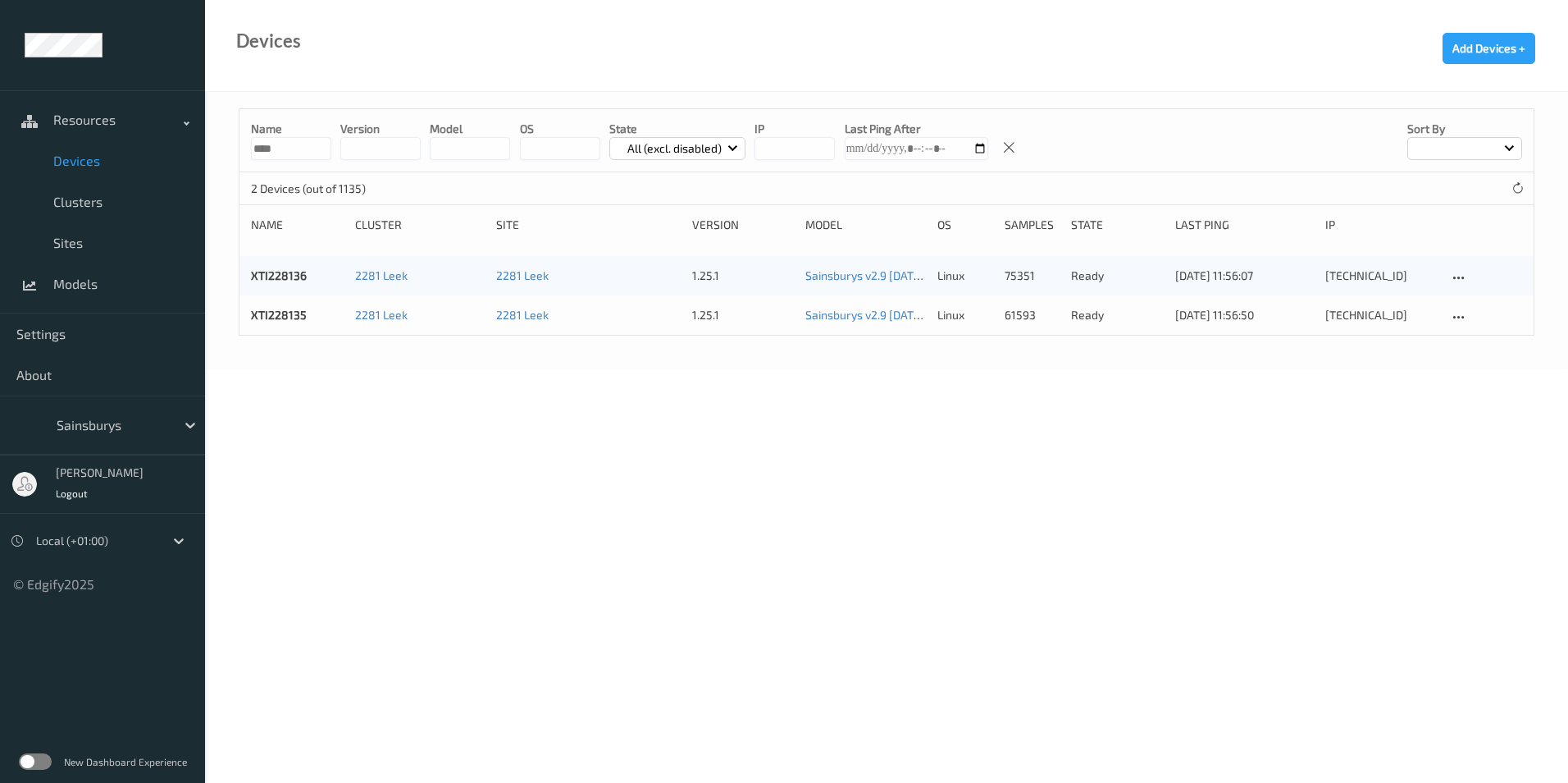
click at [707, 155] on p "All (excl. disabled)" at bounding box center [674, 149] width 105 height 17
click at [642, 342] on p "Disabled" at bounding box center [666, 329] width 113 height 28
click at [1464, 278] on icon at bounding box center [1458, 278] width 14 height 15
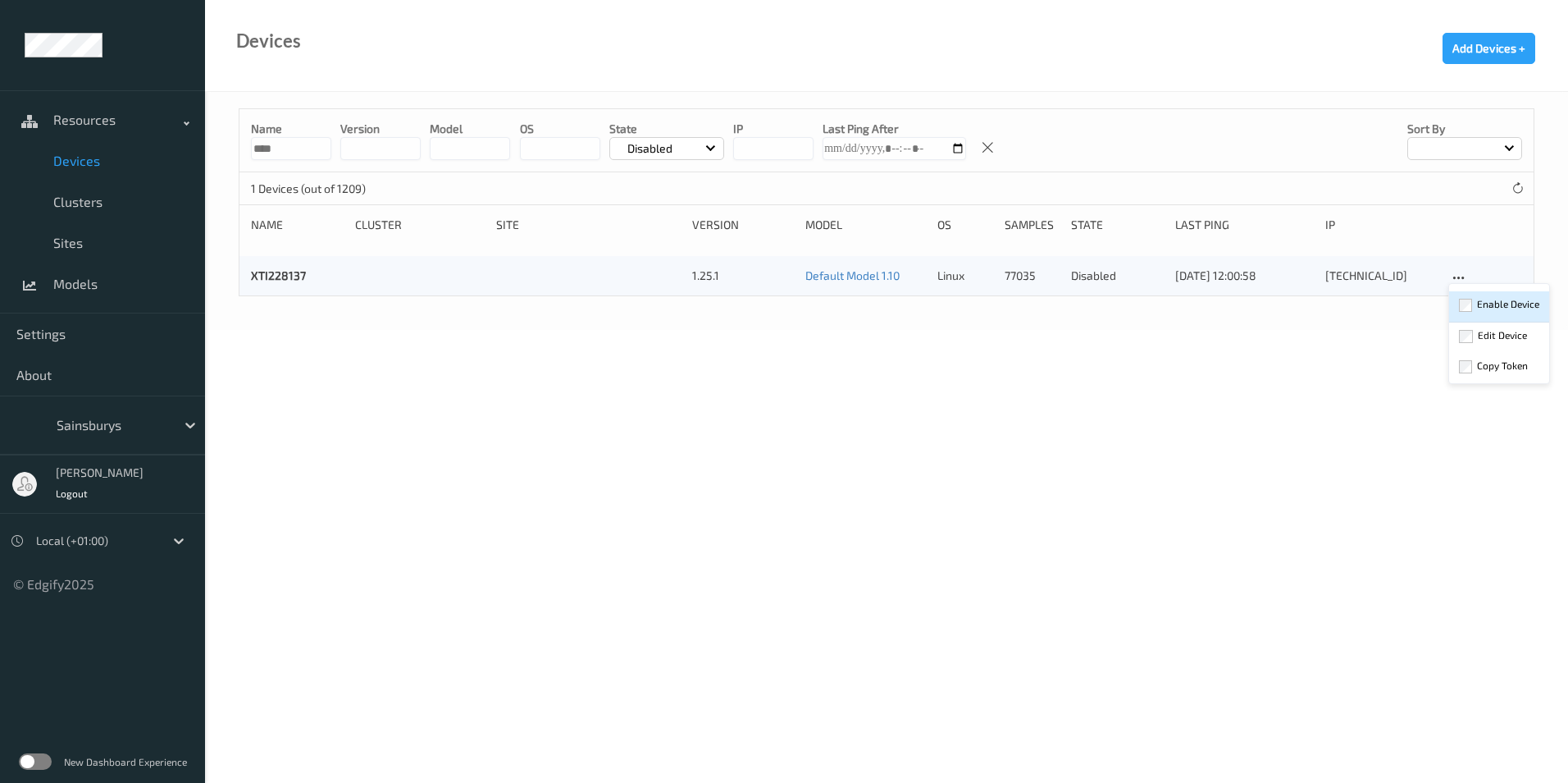
click at [1489, 307] on div "Enable Device" at bounding box center [1508, 303] width 62 height 16
